Goal: Information Seeking & Learning: Learn about a topic

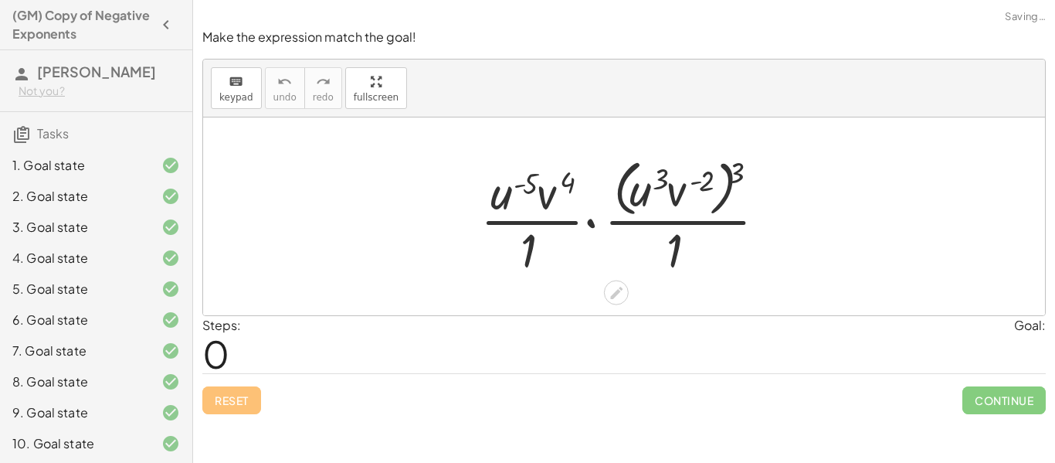
click at [557, 189] on div at bounding box center [630, 216] width 314 height 126
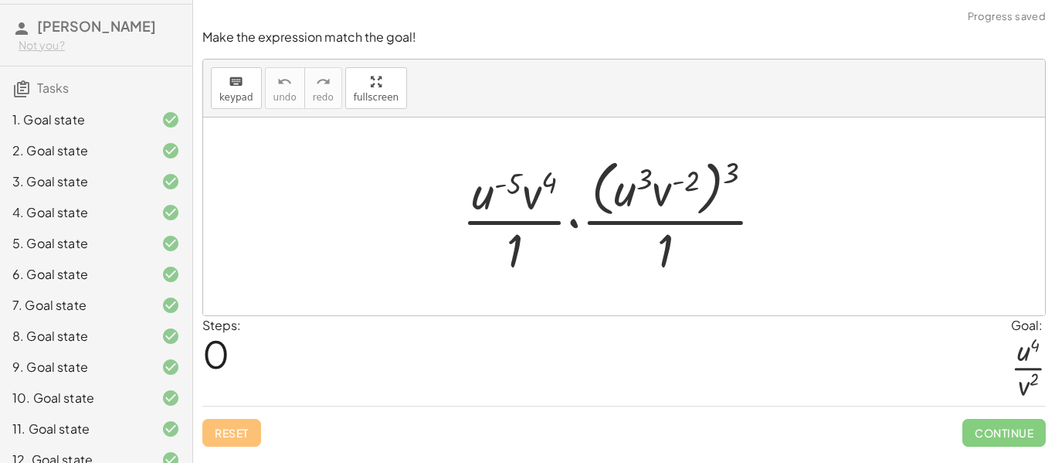
scroll to position [188, 0]
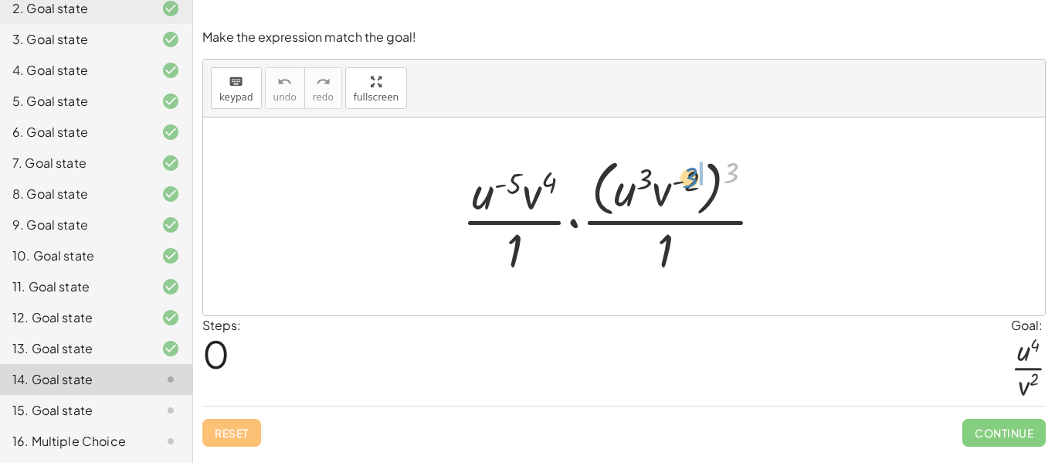
drag, startPoint x: 733, startPoint y: 175, endPoint x: 692, endPoint y: 179, distance: 42.0
click at [692, 179] on div at bounding box center [619, 216] width 330 height 126
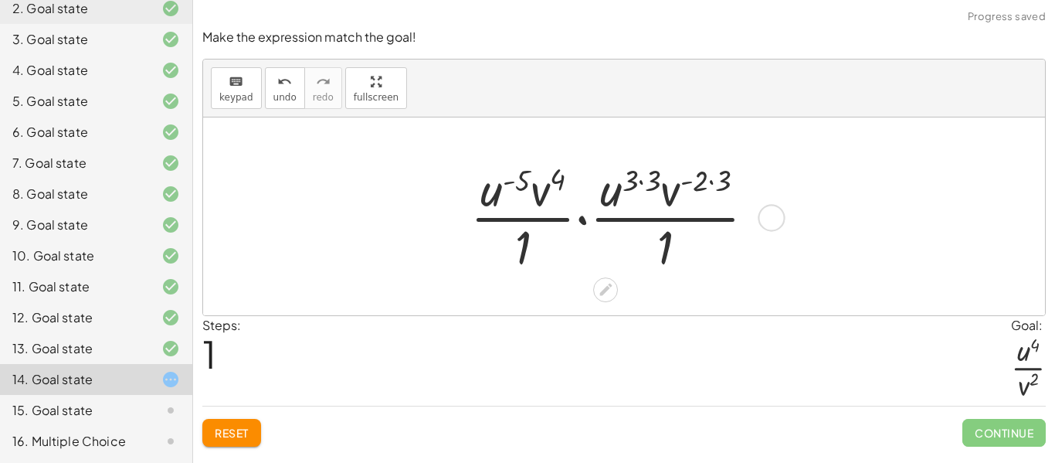
click at [652, 182] on div at bounding box center [619, 216] width 313 height 119
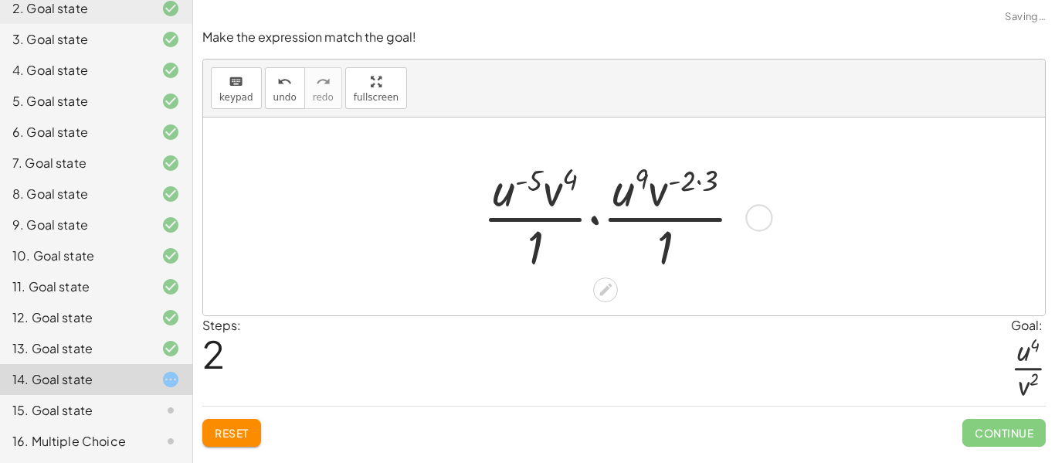
click at [688, 186] on div at bounding box center [619, 216] width 288 height 119
click at [688, 184] on div at bounding box center [619, 216] width 288 height 119
click at [564, 178] on div at bounding box center [619, 216] width 288 height 119
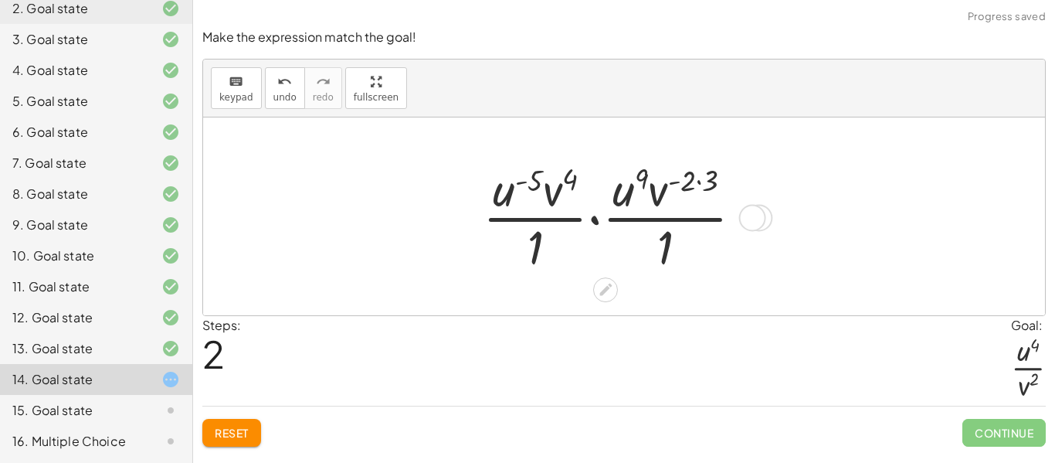
click at [564, 178] on div at bounding box center [619, 216] width 288 height 119
drag, startPoint x: 514, startPoint y: 187, endPoint x: 641, endPoint y: 193, distance: 126.9
click at [641, 193] on div at bounding box center [619, 216] width 288 height 119
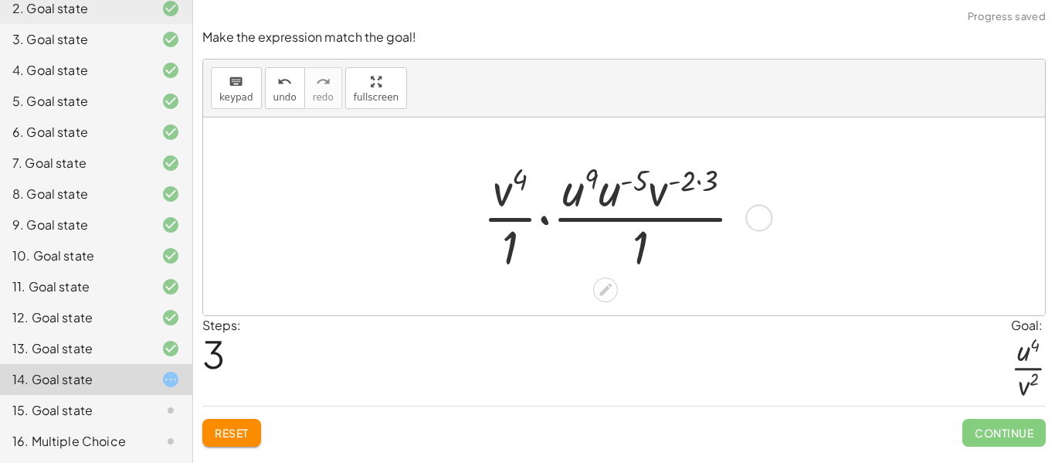
click at [620, 178] on div at bounding box center [619, 216] width 288 height 119
click at [620, 178] on div at bounding box center [619, 216] width 279 height 119
click at [605, 178] on div at bounding box center [619, 216] width 279 height 119
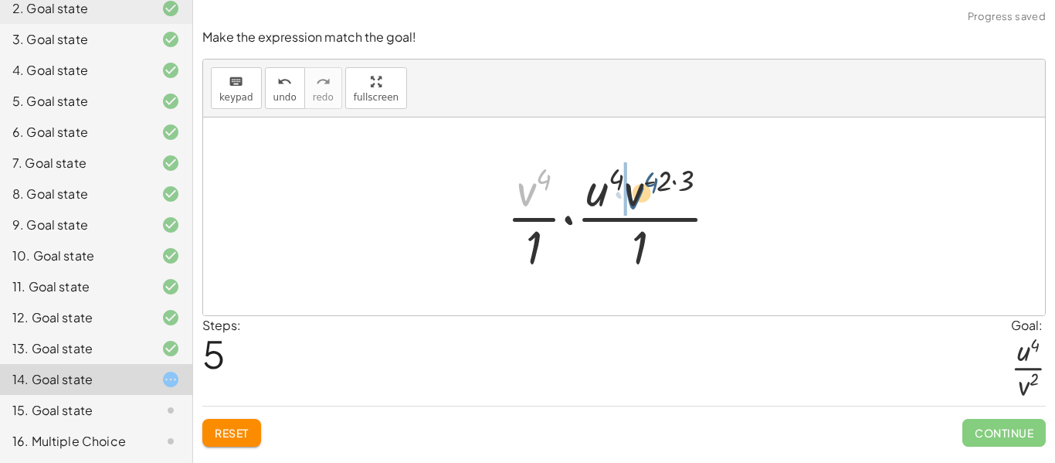
drag, startPoint x: 528, startPoint y: 188, endPoint x: 635, endPoint y: 191, distance: 107.4
click at [635, 191] on div at bounding box center [619, 216] width 240 height 119
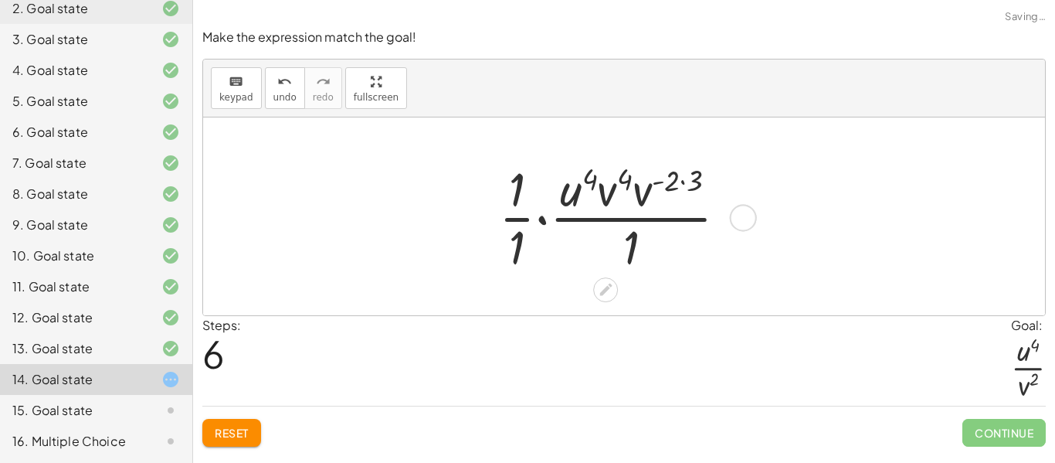
click at [676, 180] on div at bounding box center [619, 216] width 256 height 119
click at [647, 189] on div at bounding box center [619, 216] width 256 height 119
click at [635, 178] on div at bounding box center [619, 216] width 250 height 119
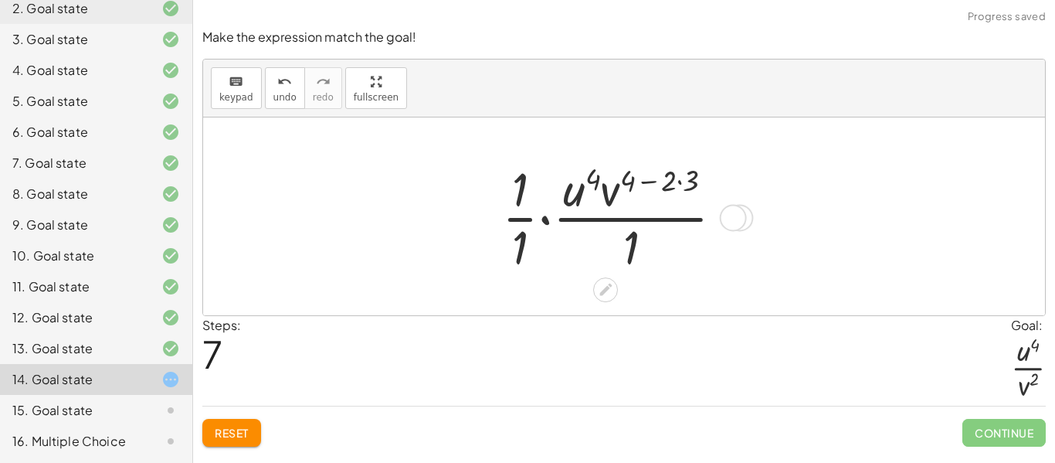
click at [635, 178] on div at bounding box center [619, 216] width 250 height 119
drag, startPoint x: 691, startPoint y: 179, endPoint x: 671, endPoint y: 179, distance: 19.3
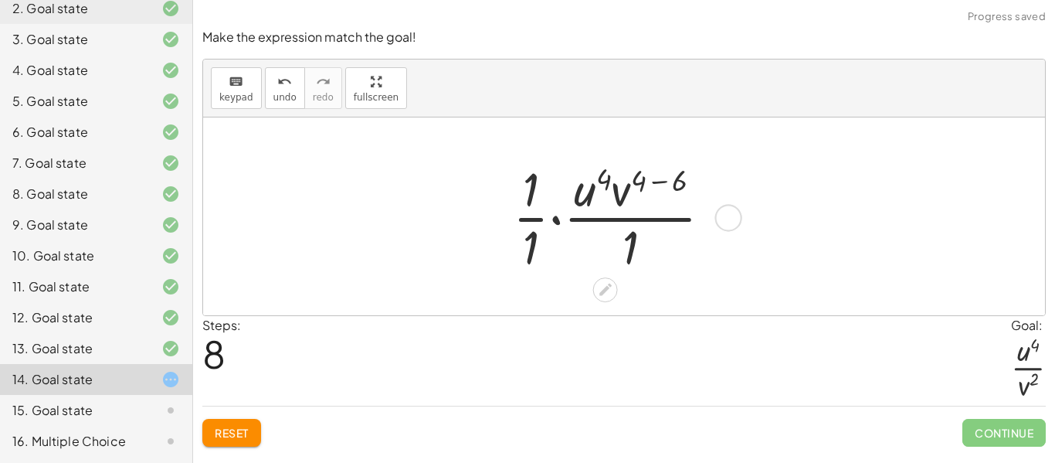
click at [679, 179] on div at bounding box center [618, 216] width 227 height 119
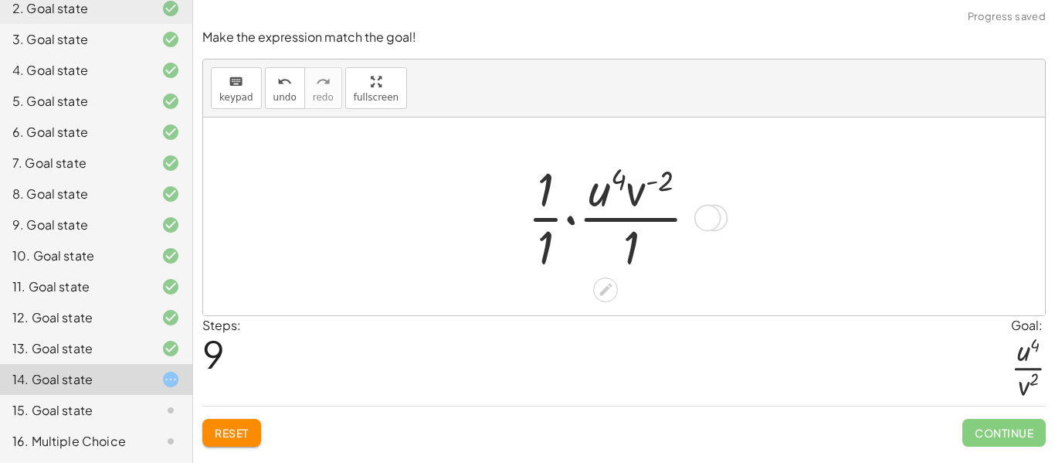
click at [542, 195] on div at bounding box center [619, 216] width 199 height 119
click at [546, 222] on div at bounding box center [619, 216] width 199 height 119
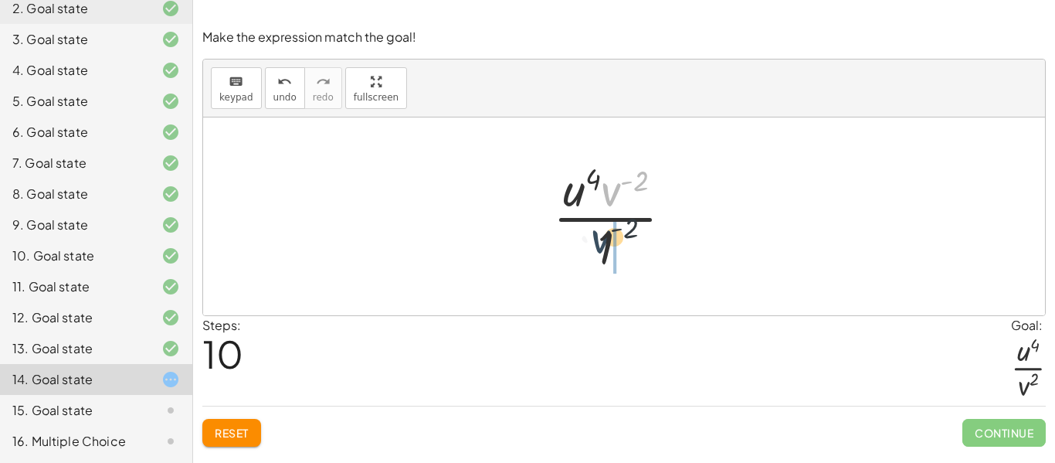
drag, startPoint x: 614, startPoint y: 192, endPoint x: 603, endPoint y: 246, distance: 54.4
click at [603, 246] on div at bounding box center [619, 216] width 148 height 119
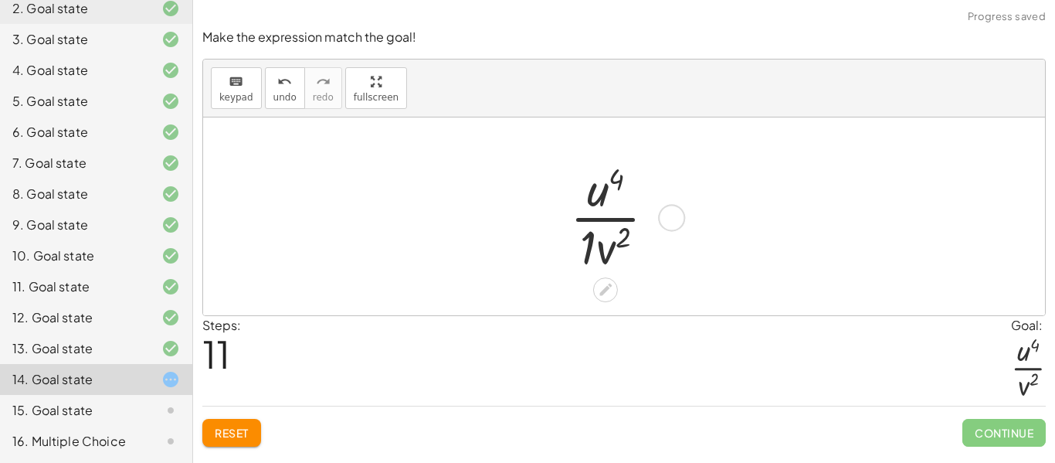
click at [593, 244] on div at bounding box center [619, 216] width 114 height 119
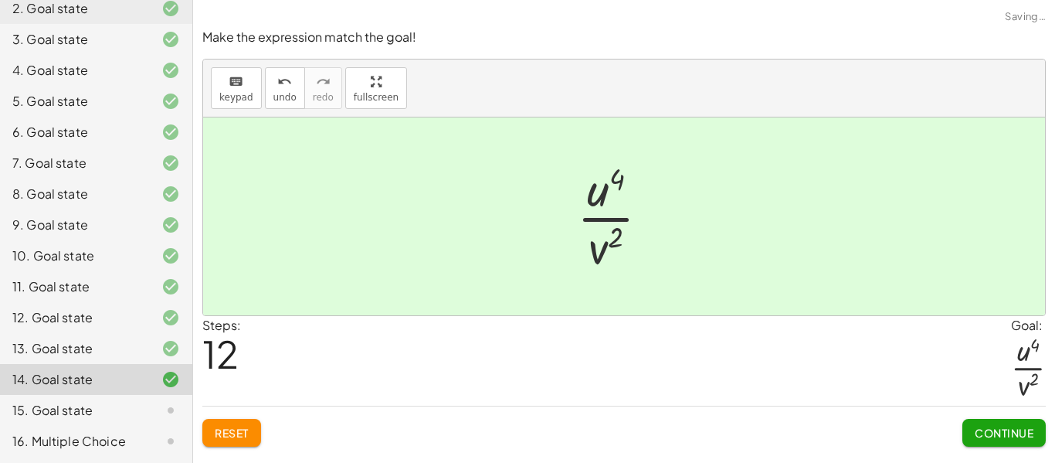
click at [1004, 429] on span "Continue" at bounding box center [1004, 433] width 59 height 14
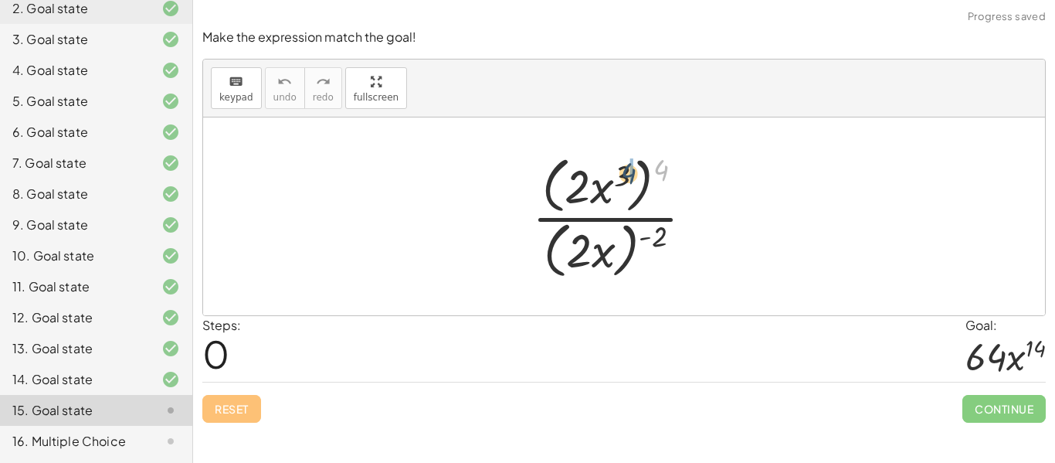
drag, startPoint x: 664, startPoint y: 171, endPoint x: 624, endPoint y: 175, distance: 40.4
click at [624, 175] on div at bounding box center [619, 216] width 189 height 133
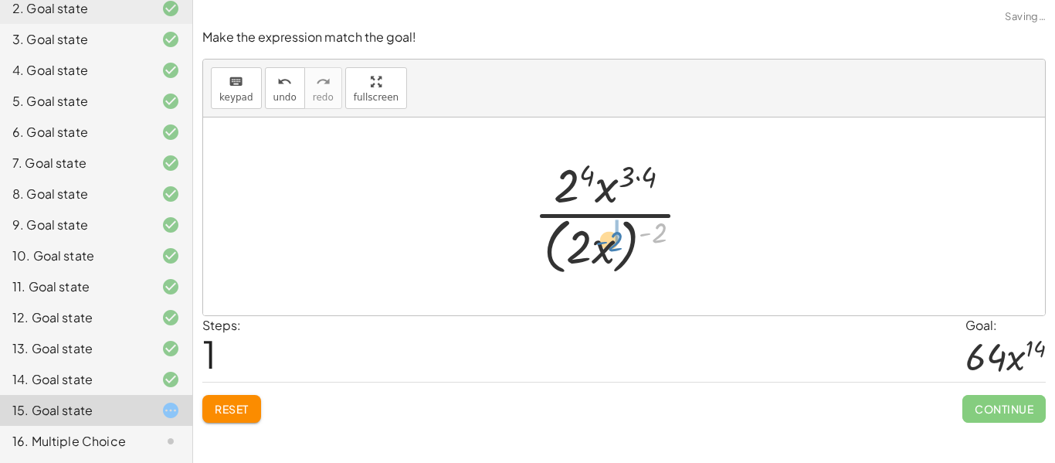
drag, startPoint x: 660, startPoint y: 235, endPoint x: 609, endPoint y: 246, distance: 52.1
click at [609, 246] on div at bounding box center [618, 216] width 185 height 126
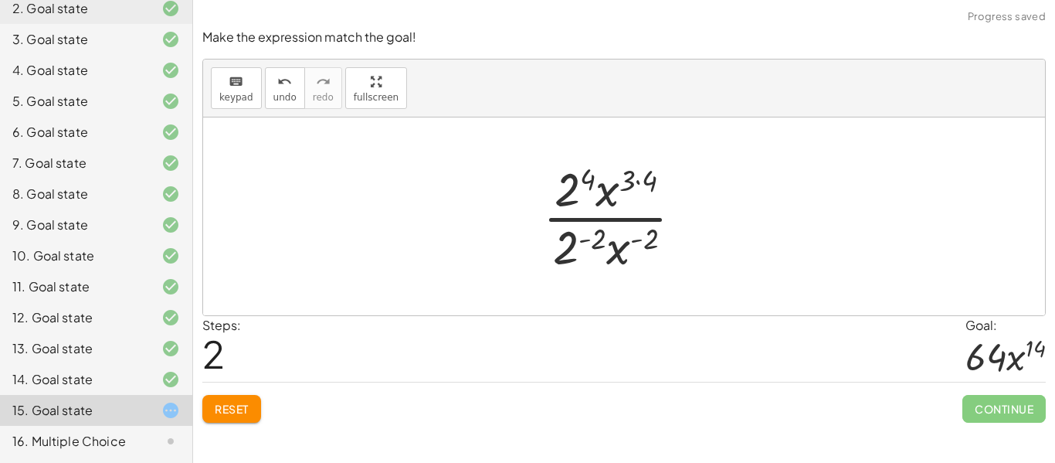
click at [599, 235] on div at bounding box center [619, 216] width 168 height 119
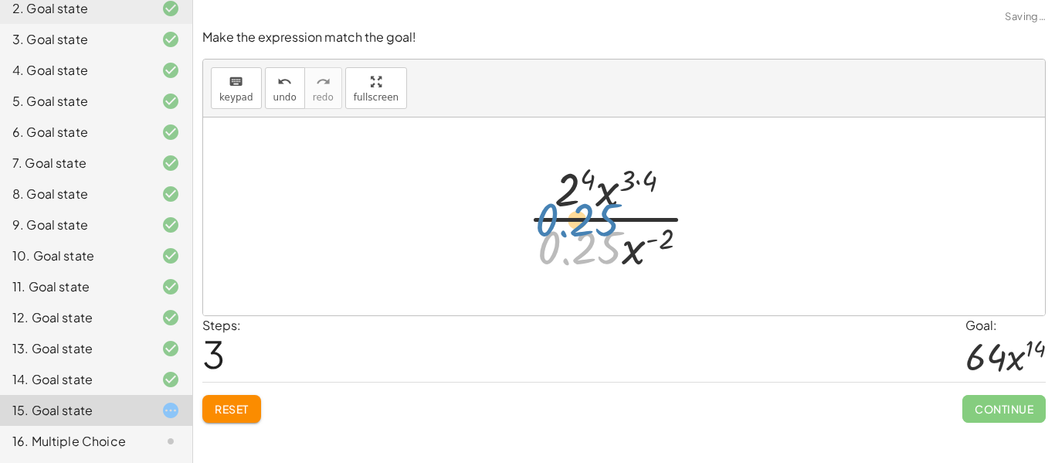
drag, startPoint x: 569, startPoint y: 238, endPoint x: 566, endPoint y: 201, distance: 37.2
click at [566, 201] on div at bounding box center [619, 216] width 199 height 119
click at [566, 199] on div at bounding box center [619, 216] width 199 height 119
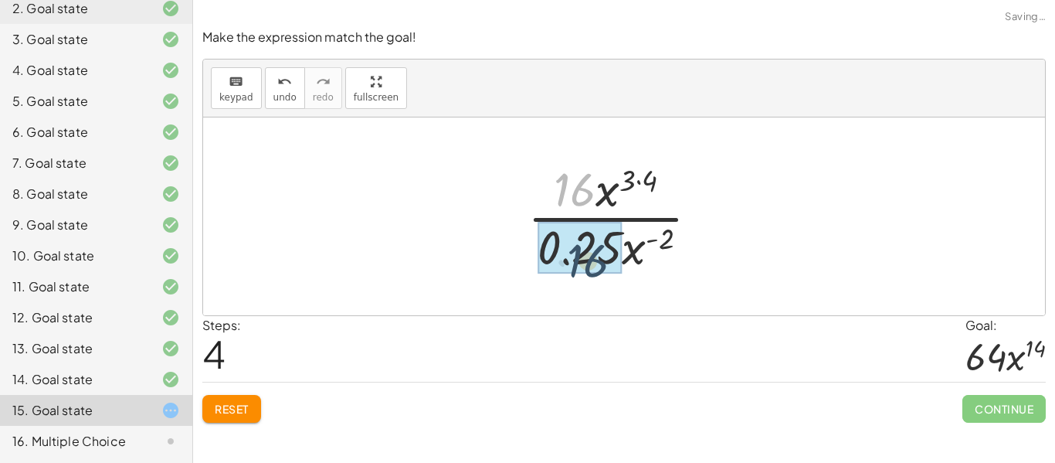
drag, startPoint x: 565, startPoint y: 194, endPoint x: 579, endPoint y: 267, distance: 74.7
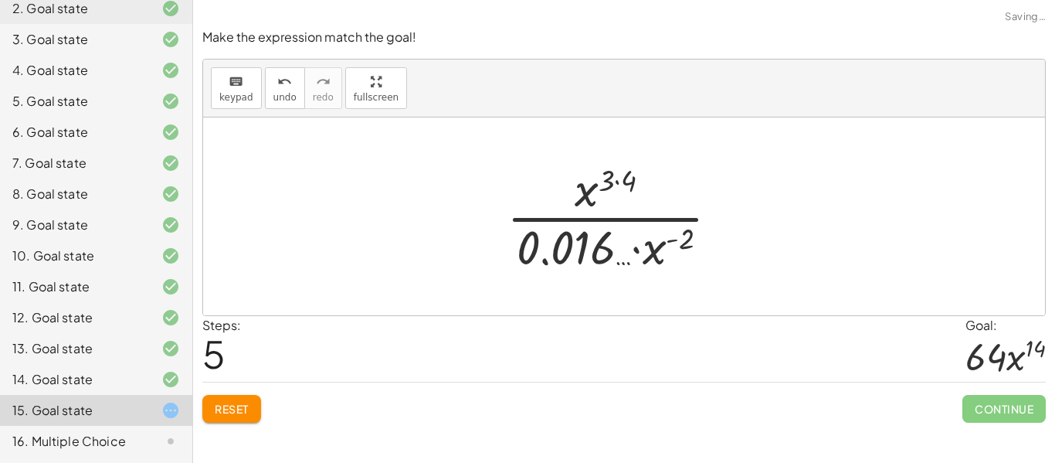
click at [560, 245] on div at bounding box center [619, 216] width 240 height 119
click at [617, 182] on div at bounding box center [619, 216] width 240 height 119
drag, startPoint x: 613, startPoint y: 181, endPoint x: 664, endPoint y: 254, distance: 89.4
click at [664, 254] on div at bounding box center [619, 216] width 240 height 119
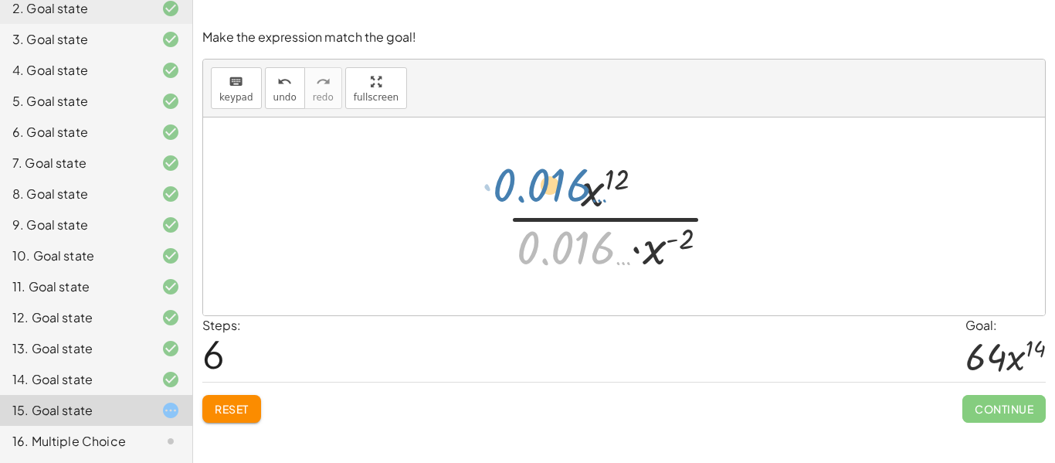
drag, startPoint x: 602, startPoint y: 249, endPoint x: 572, endPoint y: 189, distance: 67.4
click at [572, 189] on div at bounding box center [619, 216] width 240 height 119
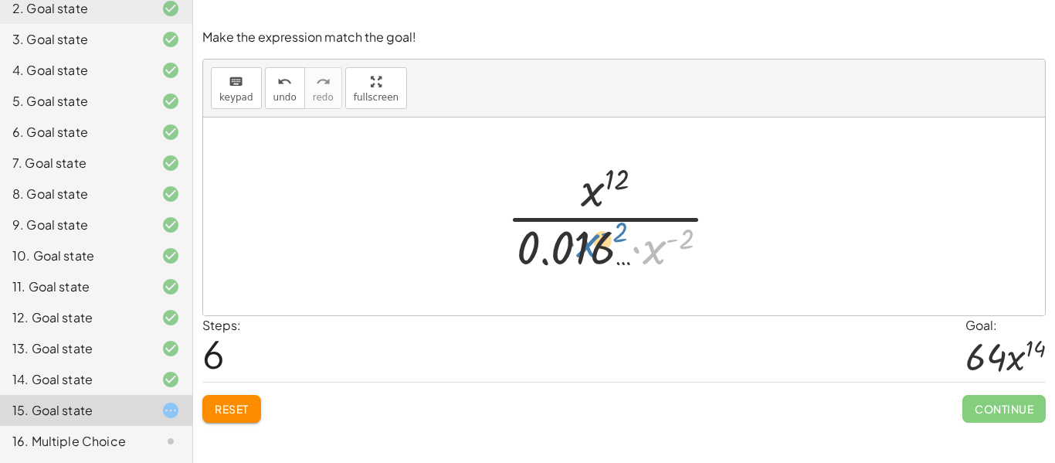
drag, startPoint x: 660, startPoint y: 254, endPoint x: 593, endPoint y: 247, distance: 66.8
click at [593, 247] on div at bounding box center [619, 216] width 240 height 119
click at [276, 104] on button "undo undo" at bounding box center [285, 88] width 40 height 42
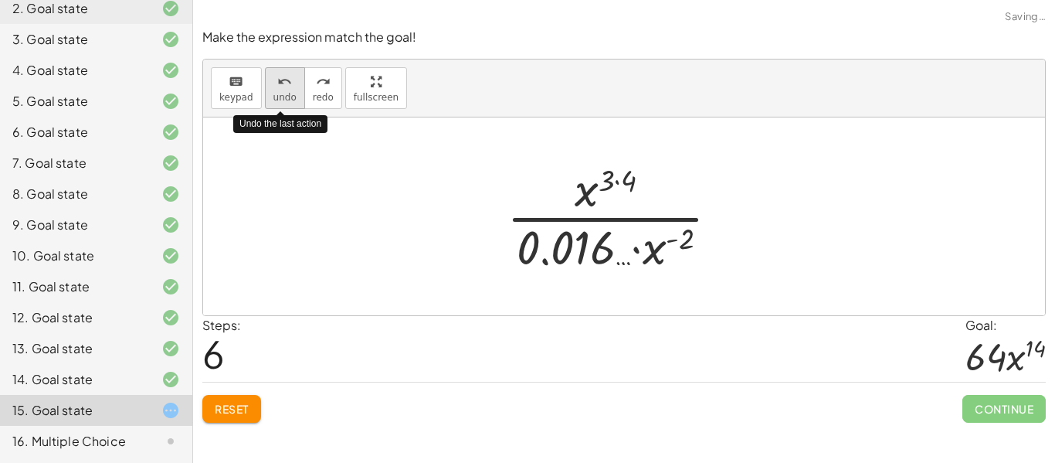
click at [276, 104] on button "undo undo" at bounding box center [285, 88] width 40 height 42
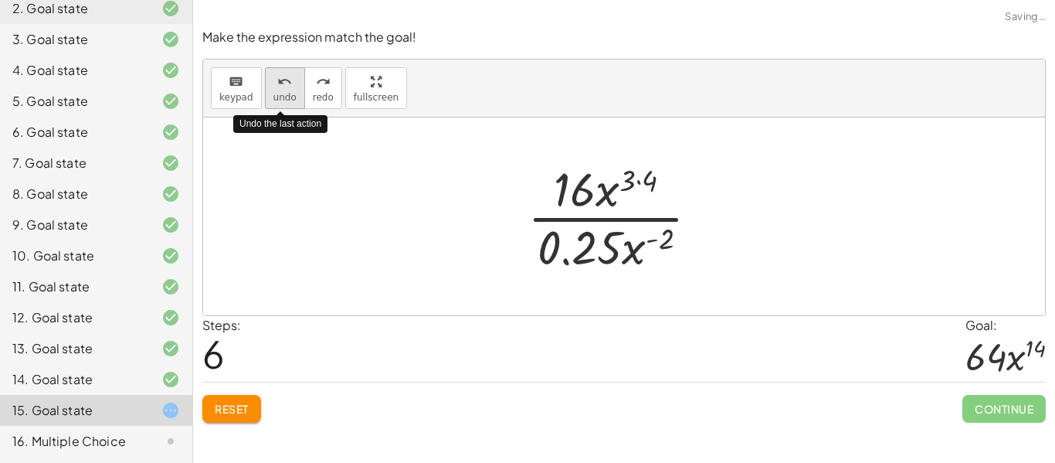
click at [276, 104] on button "undo undo" at bounding box center [285, 88] width 40 height 42
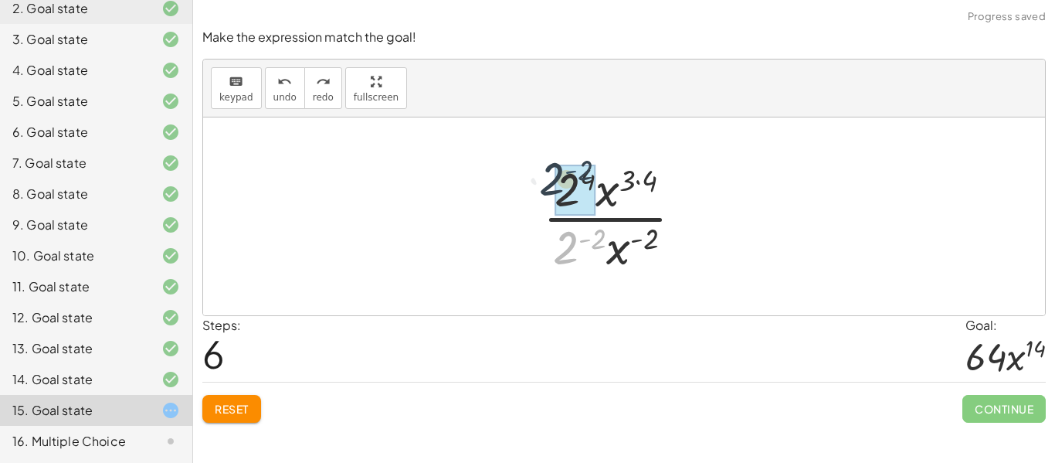
drag, startPoint x: 580, startPoint y: 246, endPoint x: 566, endPoint y: 177, distance: 70.2
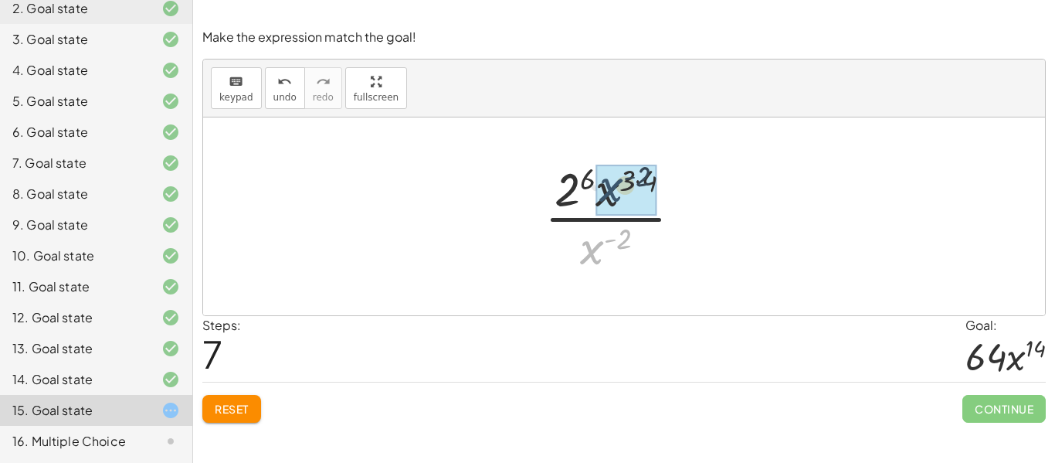
drag, startPoint x: 597, startPoint y: 244, endPoint x: 615, endPoint y: 182, distance: 65.1
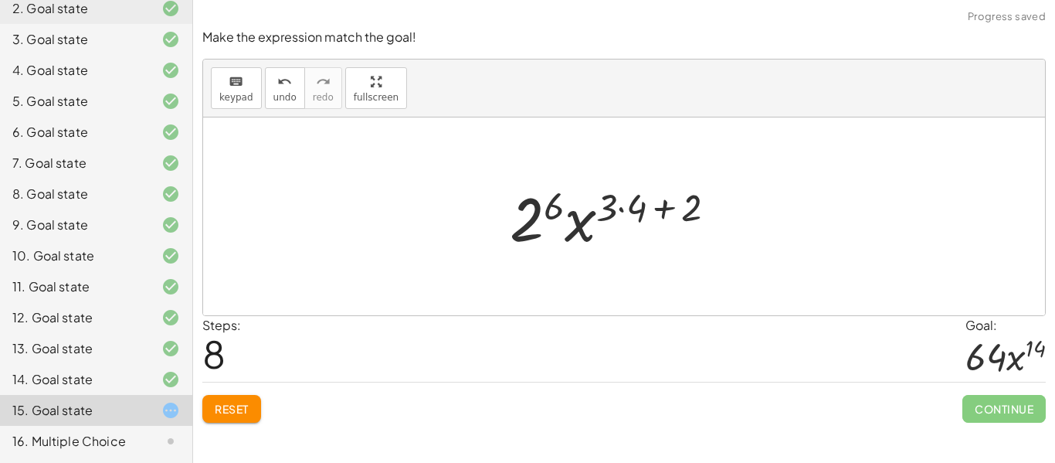
click at [622, 199] on div at bounding box center [619, 217] width 234 height 80
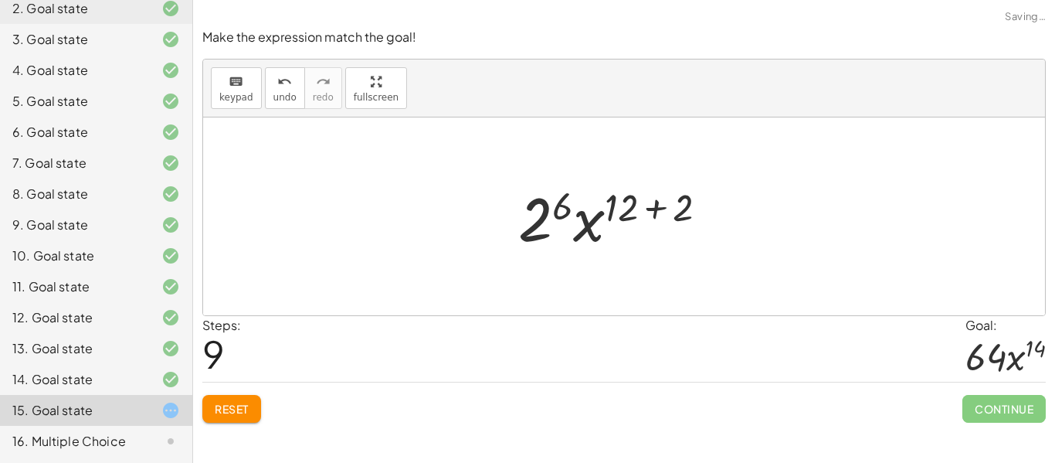
click at [663, 207] on div at bounding box center [619, 217] width 217 height 80
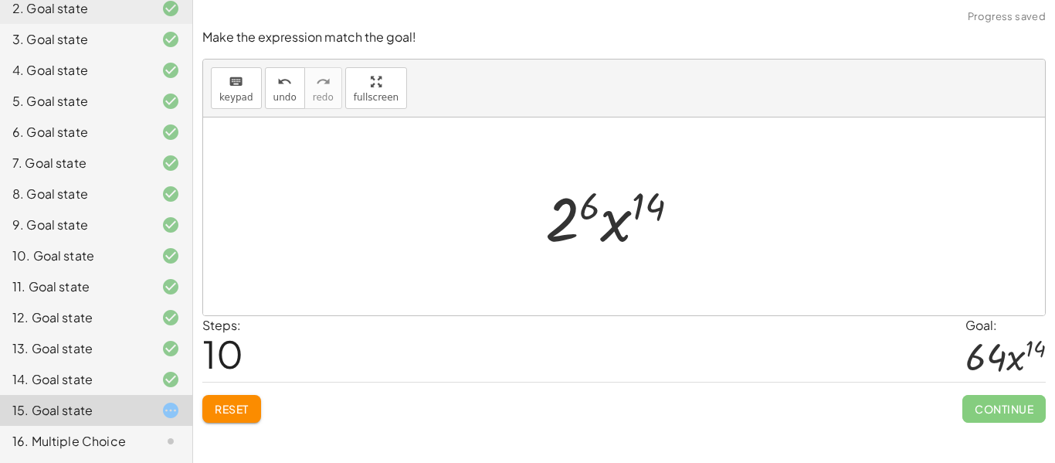
click at [597, 208] on div at bounding box center [619, 217] width 162 height 80
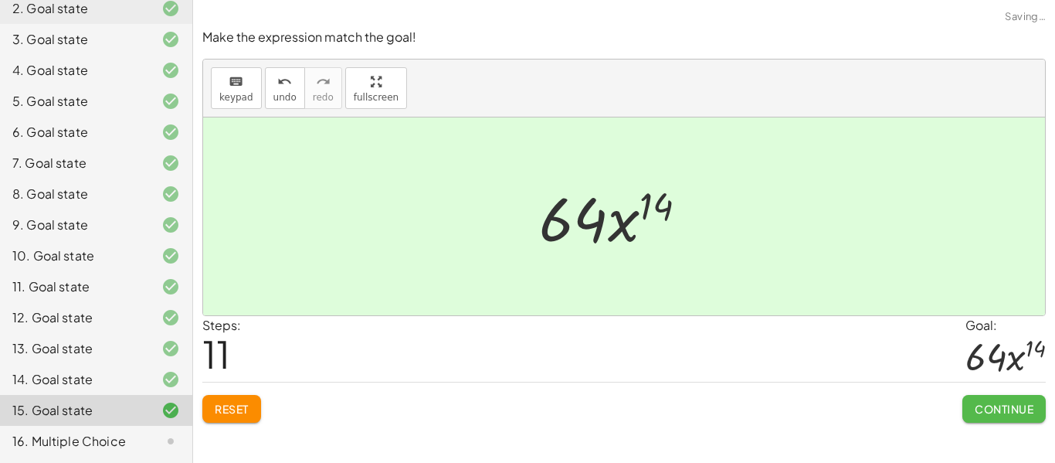
click at [970, 400] on button "Continue" at bounding box center [1004, 409] width 83 height 28
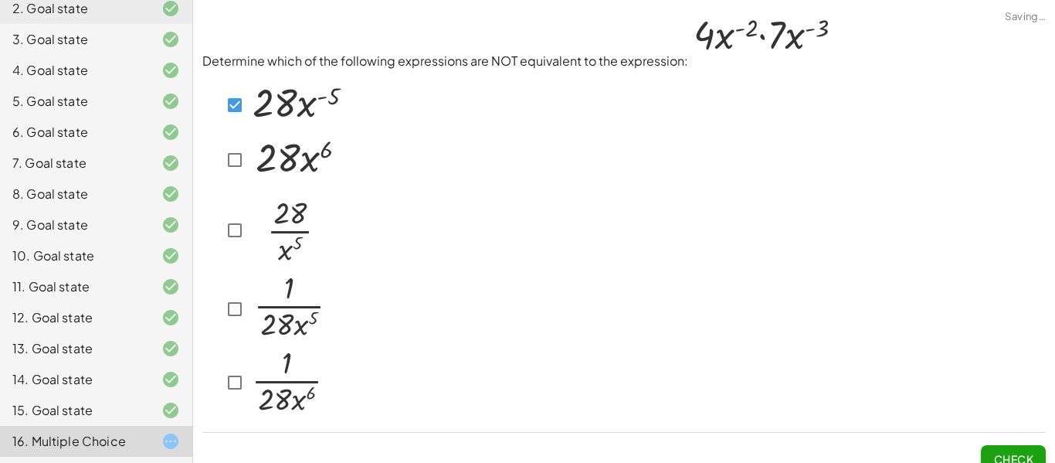
click at [1000, 457] on span "Check" at bounding box center [1014, 459] width 40 height 14
click at [1002, 454] on span "Check" at bounding box center [1014, 459] width 40 height 14
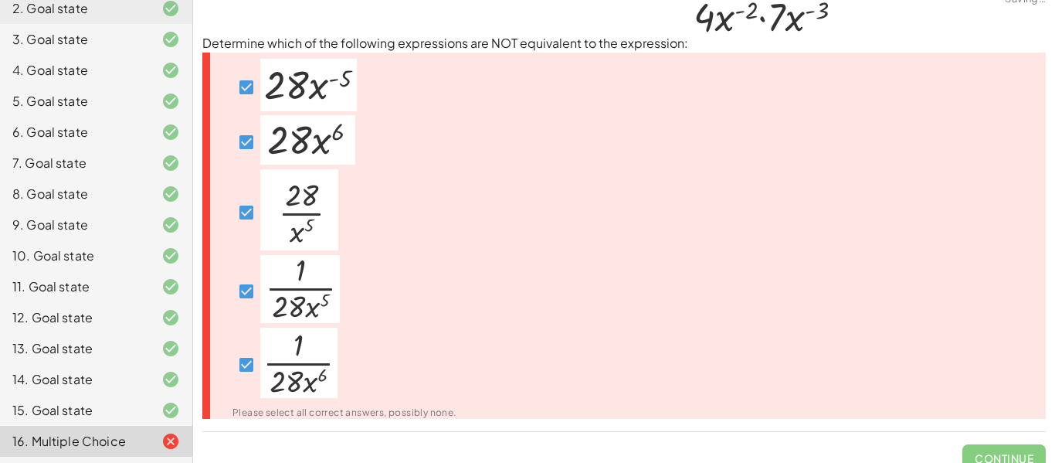
scroll to position [0, 0]
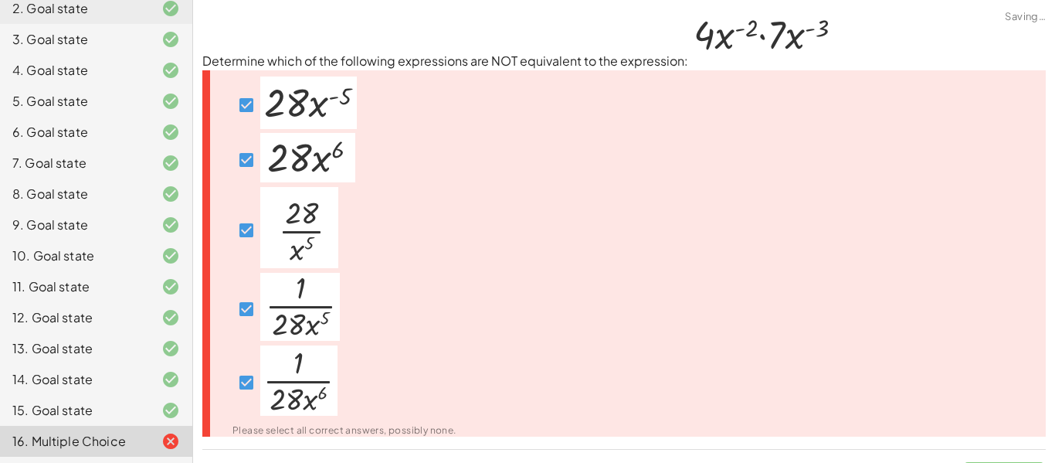
click at [273, 370] on img at bounding box center [298, 380] width 77 height 70
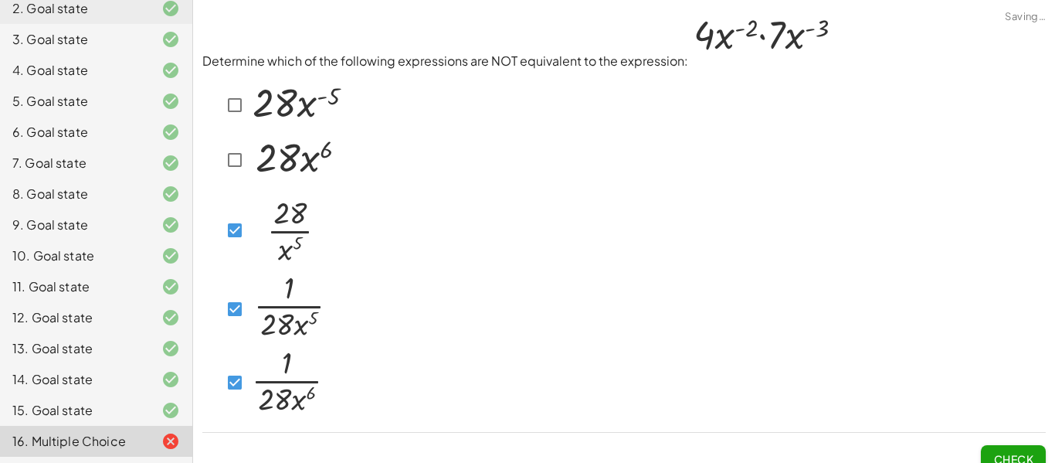
click at [986, 450] on button "Check" at bounding box center [1013, 459] width 65 height 28
click at [1037, 457] on button "Check" at bounding box center [1013, 459] width 65 height 28
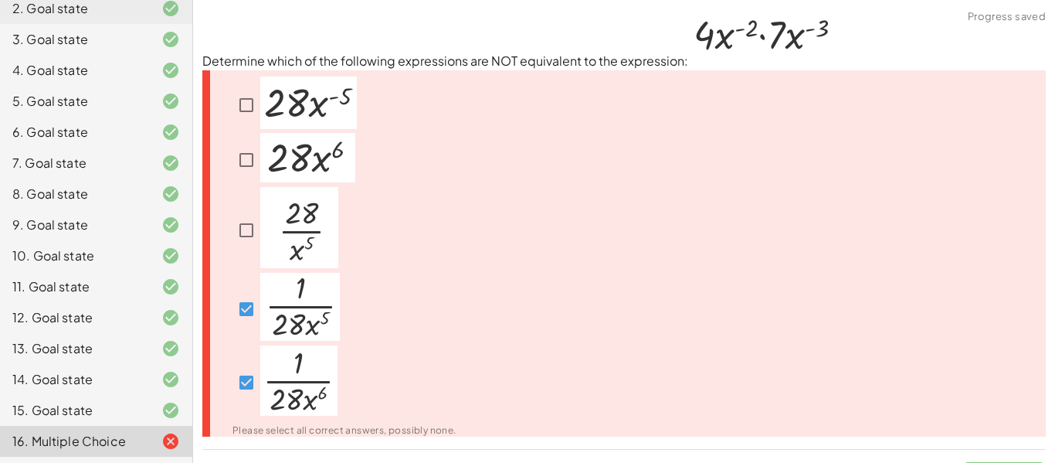
click at [229, 310] on div at bounding box center [335, 309] width 243 height 73
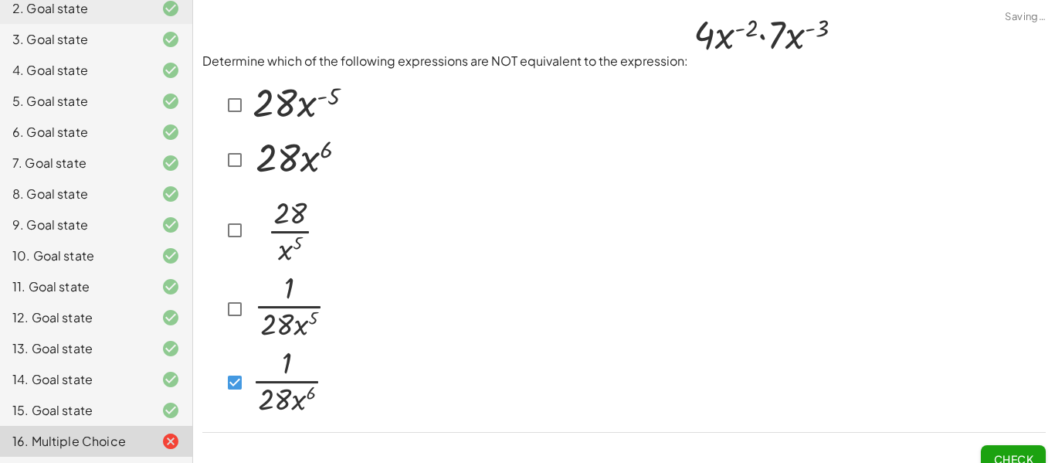
click at [1029, 437] on span "Check" at bounding box center [1013, 453] width 65 height 40
click at [1024, 449] on button "Check" at bounding box center [1013, 459] width 65 height 28
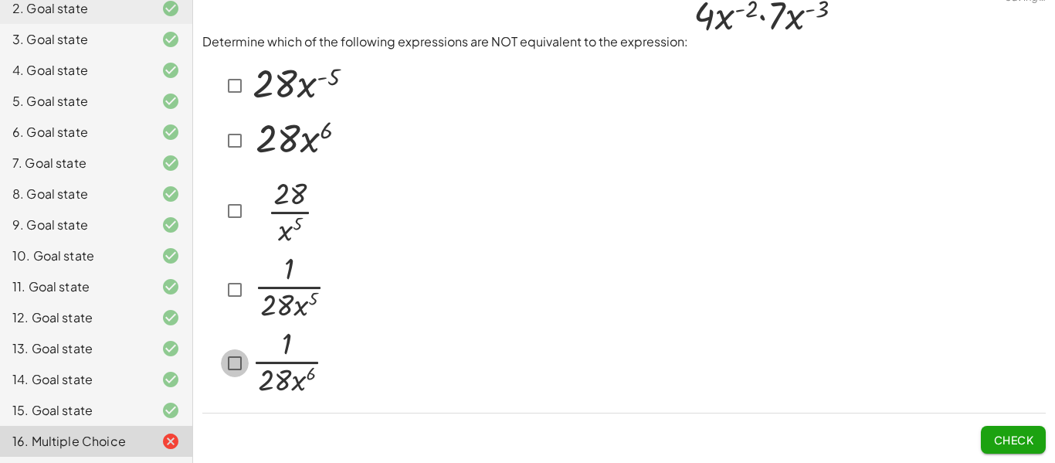
scroll to position [19, 0]
click at [1018, 443] on span "Check" at bounding box center [1014, 440] width 40 height 14
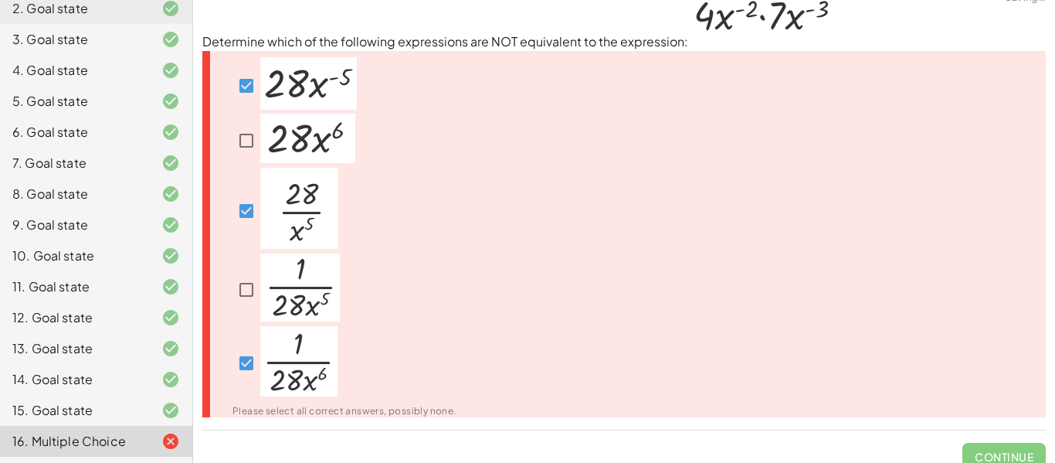
click at [242, 346] on div at bounding box center [345, 363] width 224 height 75
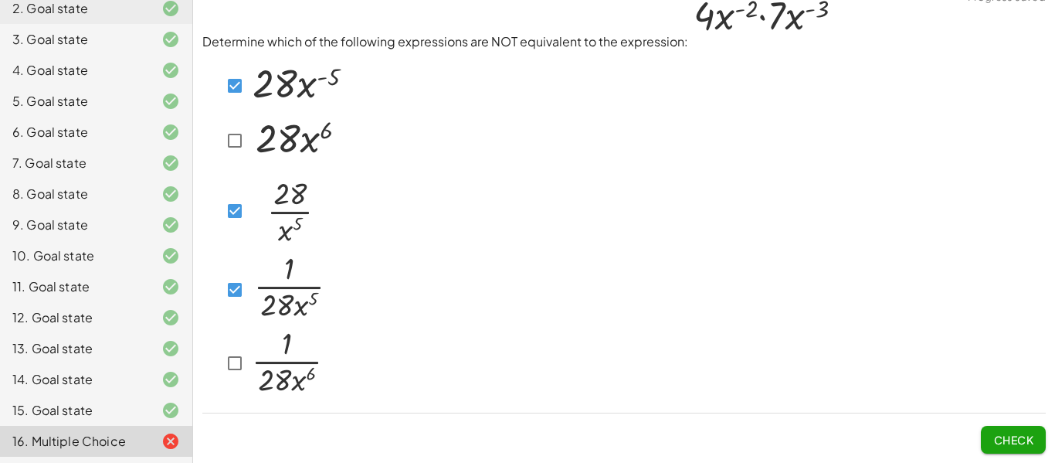
click at [1024, 447] on button "Check" at bounding box center [1013, 440] width 65 height 28
click at [233, 156] on div at bounding box center [282, 141] width 123 height 54
click at [1035, 450] on button "Check" at bounding box center [1013, 440] width 65 height 28
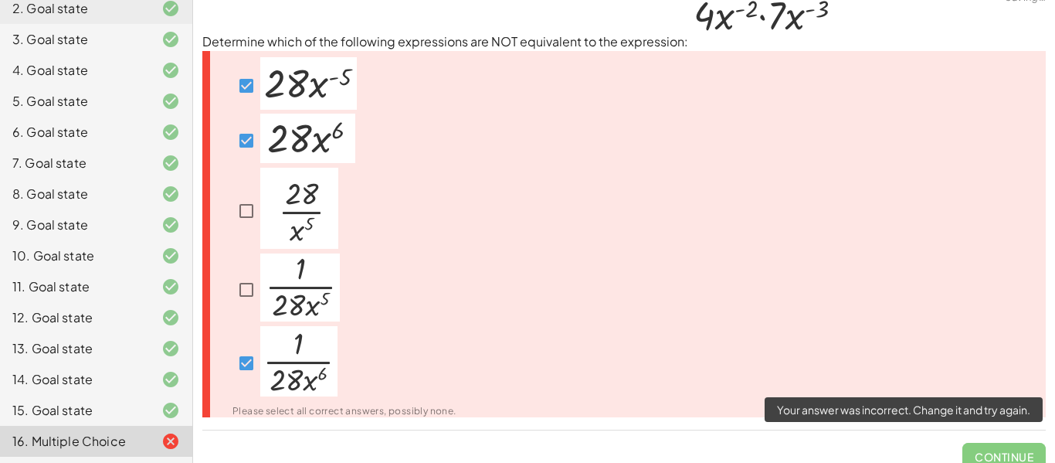
click at [1024, 457] on span "Continue" at bounding box center [1004, 450] width 83 height 40
click at [977, 446] on span "Continue" at bounding box center [1004, 450] width 83 height 40
click at [977, 447] on span "Continue" at bounding box center [1004, 450] width 83 height 40
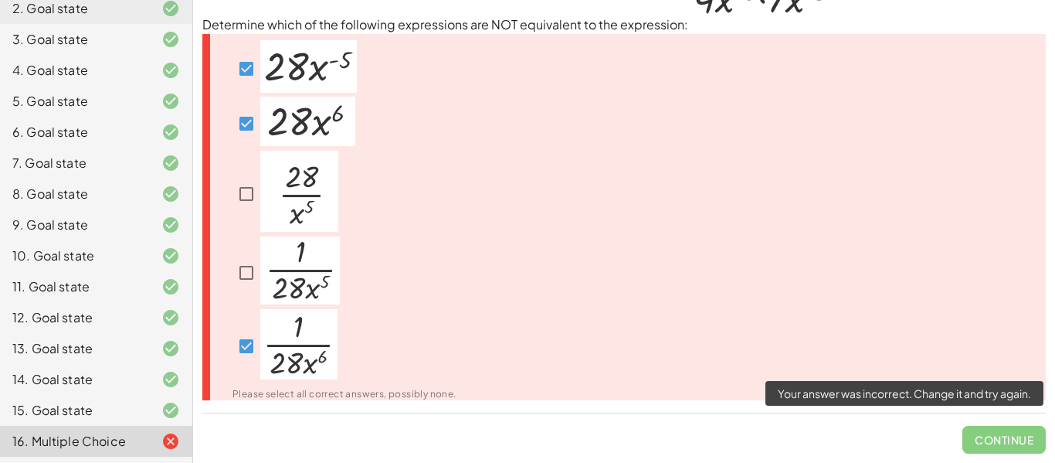
click at [996, 438] on span "Continue" at bounding box center [1004, 433] width 83 height 40
click at [968, 432] on span "Continue" at bounding box center [1004, 433] width 83 height 40
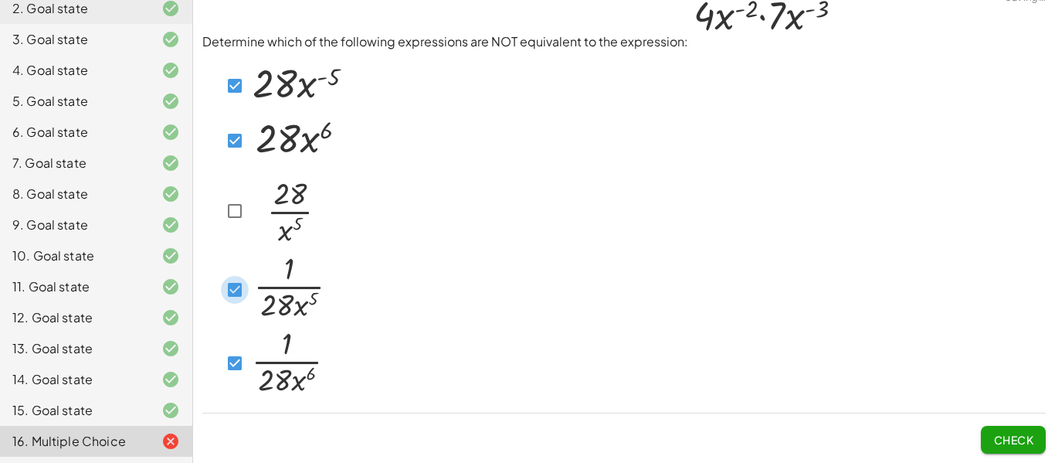
scroll to position [19, 0]
click at [1025, 450] on button "Check" at bounding box center [1013, 440] width 65 height 28
click at [1035, 440] on button "Check" at bounding box center [1013, 440] width 65 height 28
click at [988, 429] on button "Check" at bounding box center [1013, 440] width 65 height 28
click at [1001, 434] on span "Check" at bounding box center [1014, 440] width 40 height 14
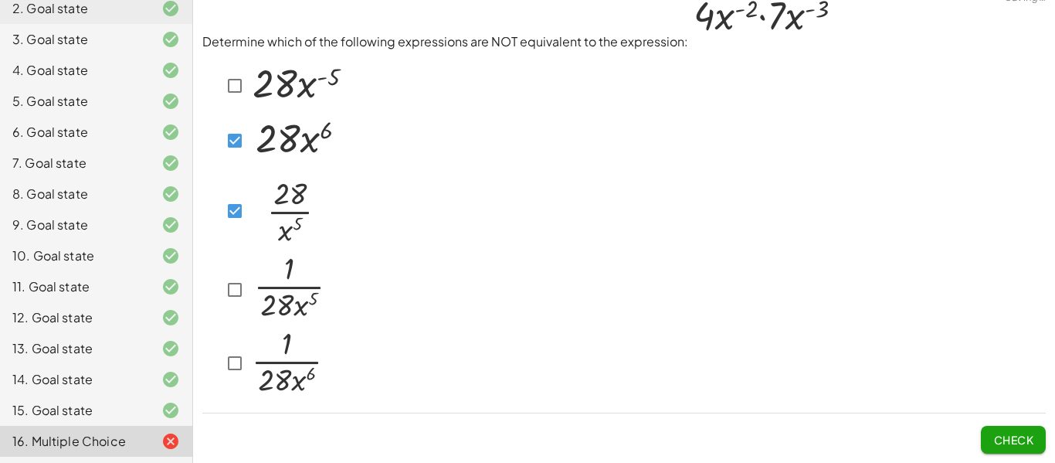
click at [994, 433] on span "Check" at bounding box center [1014, 440] width 40 height 14
click at [1021, 427] on button "Check" at bounding box center [1013, 440] width 65 height 28
click at [1038, 446] on button "Check" at bounding box center [1013, 440] width 65 height 28
click at [1001, 448] on button "Check" at bounding box center [1013, 440] width 65 height 28
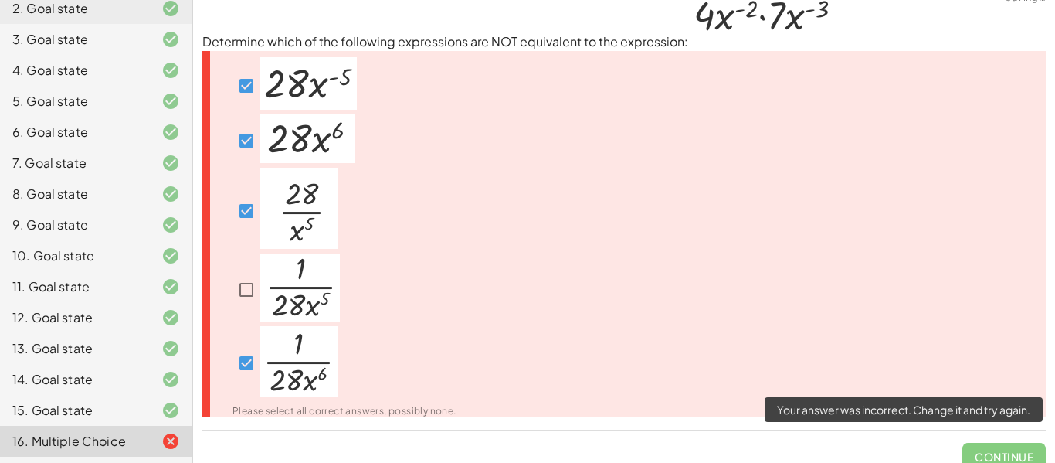
click at [999, 443] on span "Continue" at bounding box center [1004, 450] width 83 height 40
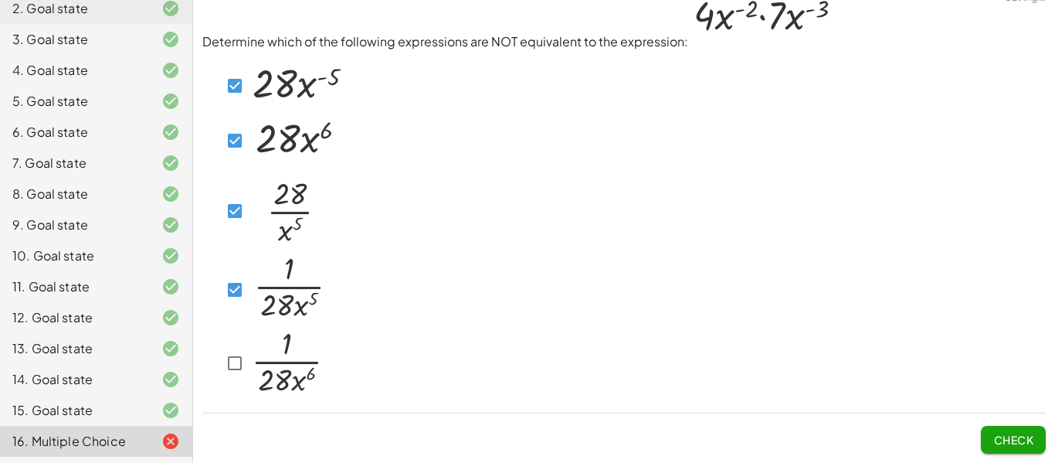
click at [981, 435] on button "Check" at bounding box center [1013, 440] width 65 height 28
click at [1004, 430] on button "Check" at bounding box center [1013, 440] width 65 height 28
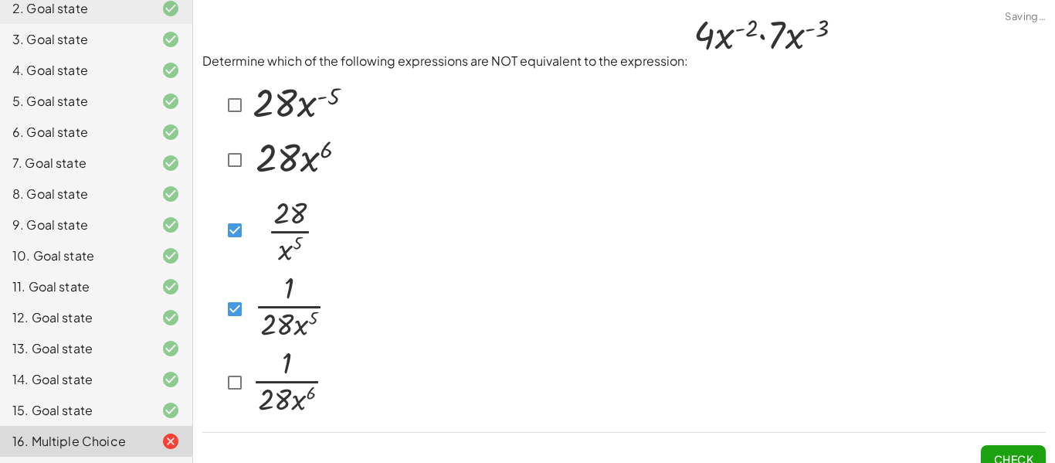
click at [1037, 450] on button "Check" at bounding box center [1013, 459] width 65 height 28
click at [1011, 456] on span "Check" at bounding box center [1014, 459] width 40 height 14
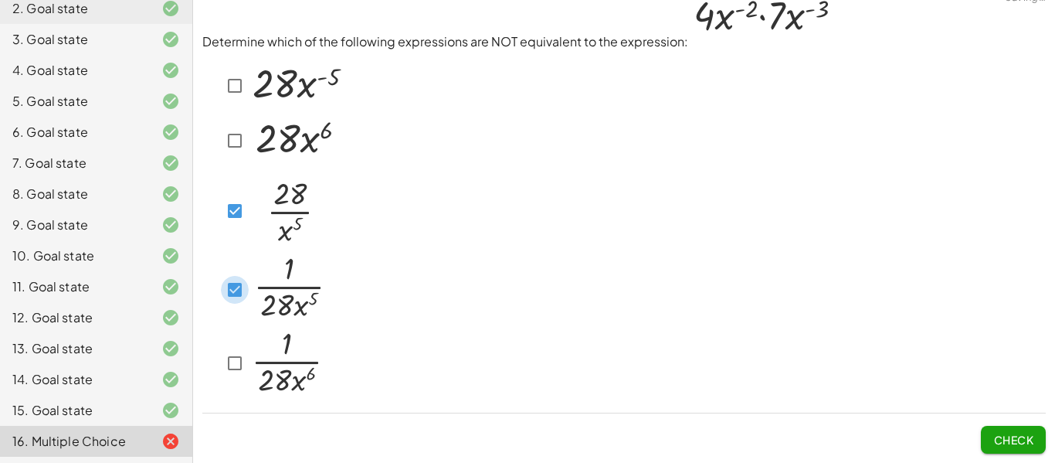
scroll to position [19, 0]
click at [1029, 436] on span "Check" at bounding box center [1014, 440] width 40 height 14
click at [1045, 433] on button "Check" at bounding box center [1013, 440] width 65 height 28
click at [995, 448] on button "Check" at bounding box center [1013, 440] width 65 height 28
click at [985, 441] on button "Check" at bounding box center [1013, 440] width 65 height 28
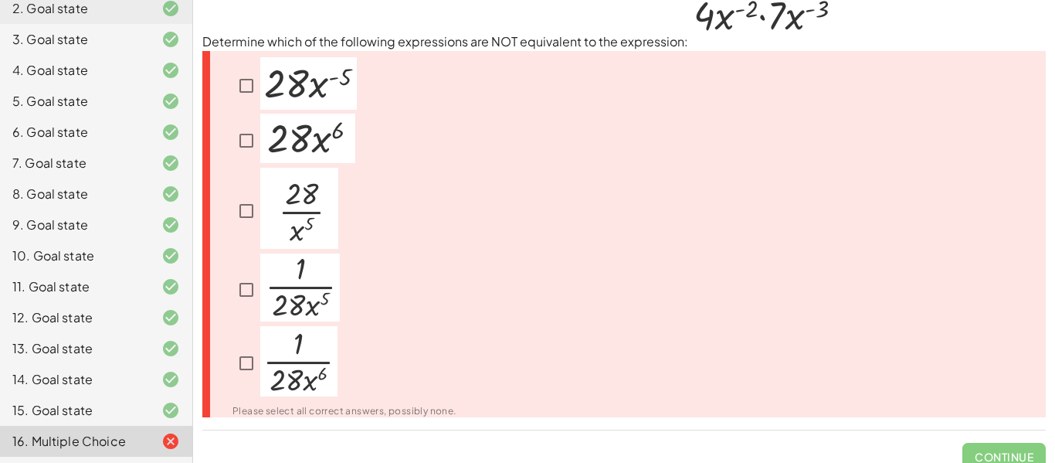
click at [262, 296] on img at bounding box center [300, 287] width 80 height 68
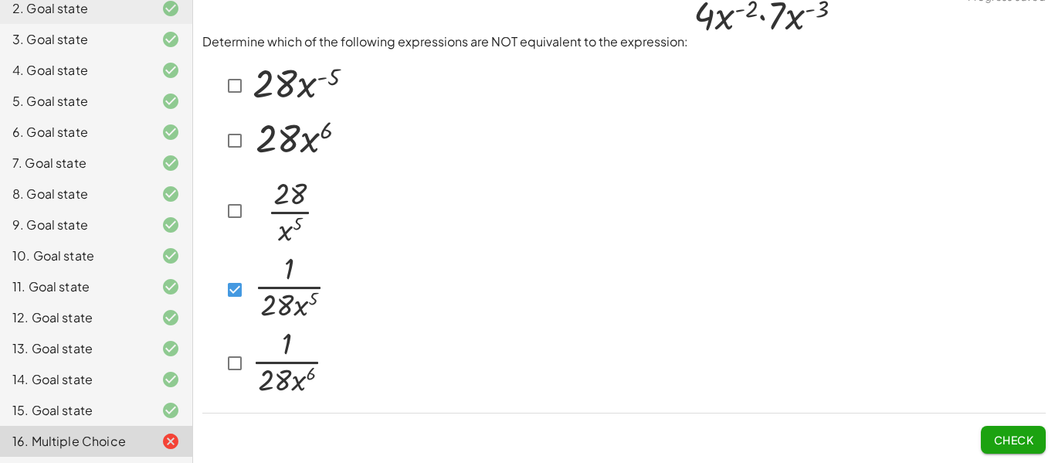
click at [252, 125] on img at bounding box center [296, 138] width 95 height 49
click at [1034, 450] on button "Check" at bounding box center [1013, 440] width 65 height 28
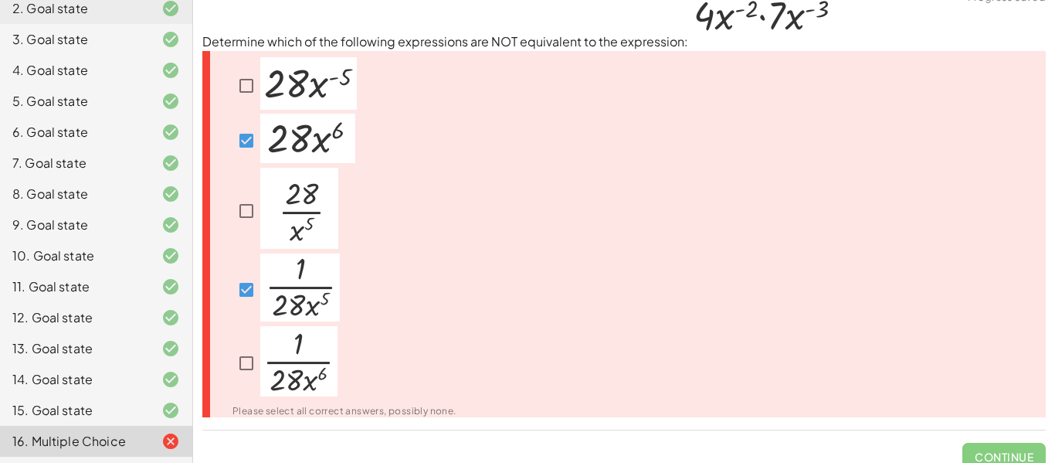
click at [1025, 449] on span "Continue" at bounding box center [1004, 450] width 83 height 40
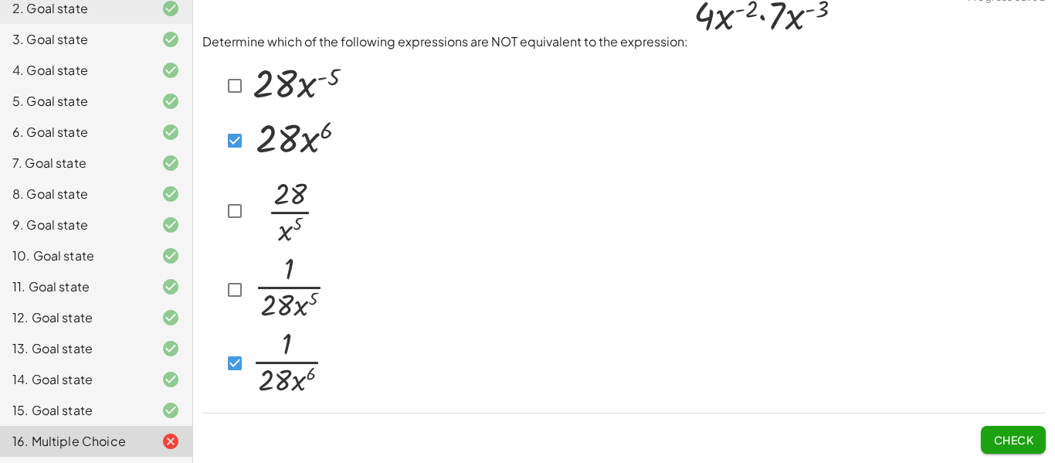
click at [1014, 440] on span "Check" at bounding box center [1014, 440] width 40 height 14
click at [1004, 437] on span "Check" at bounding box center [1014, 440] width 40 height 14
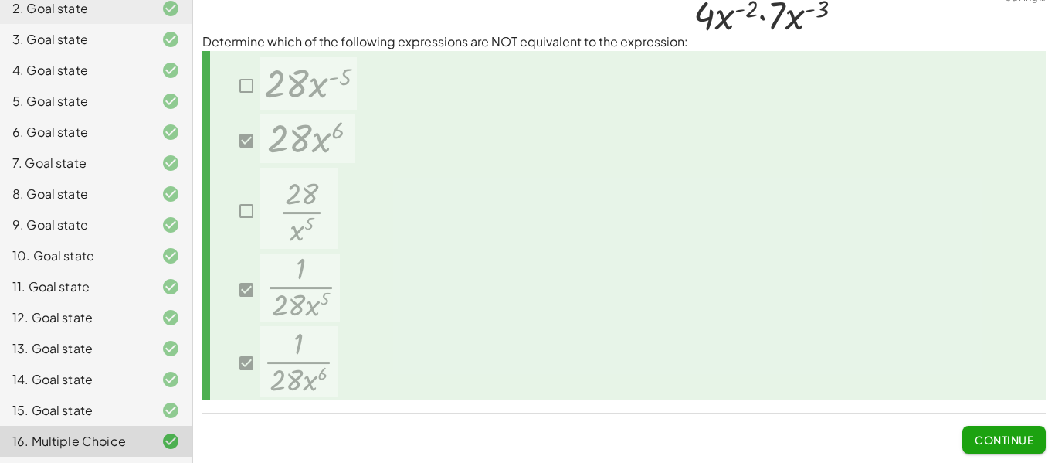
click at [1011, 436] on span "Continue" at bounding box center [1004, 440] width 59 height 14
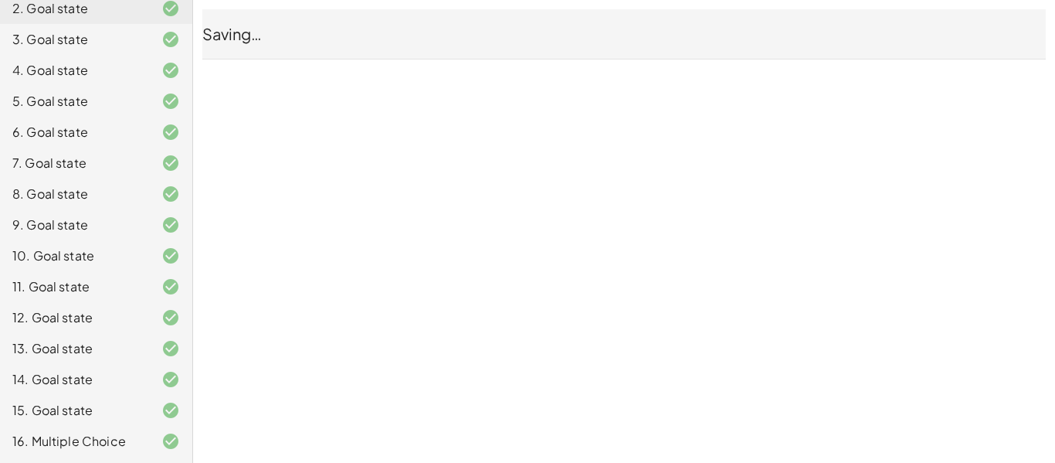
scroll to position [0, 0]
